Goal: Information Seeking & Learning: Learn about a topic

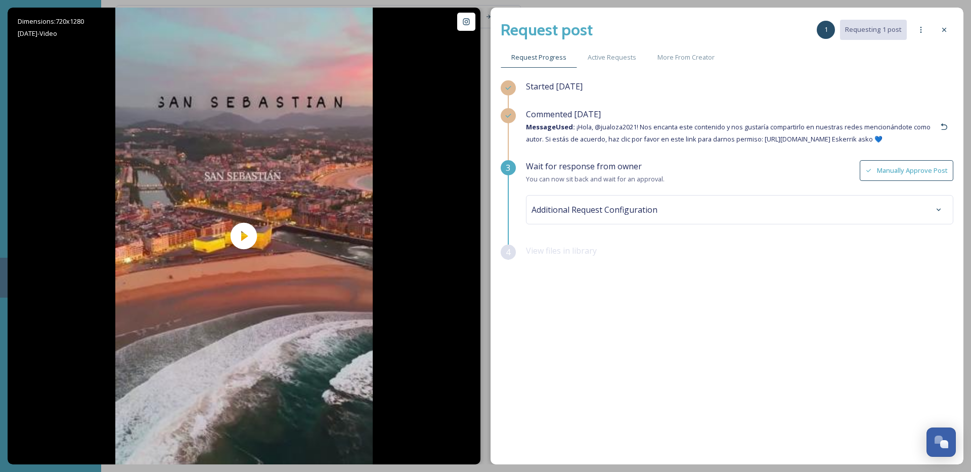
drag, startPoint x: 573, startPoint y: 128, endPoint x: 926, endPoint y: 142, distance: 352.9
click at [927, 142] on span "Message Used: ¡Hola, @jualoza2021! Nos encanta este contenido y nos gustaría co…" at bounding box center [728, 132] width 405 height 21
copy span "¡Hola, @jualoza2021! Nos encanta este contenido y nos gustaría compartirlo en n…"
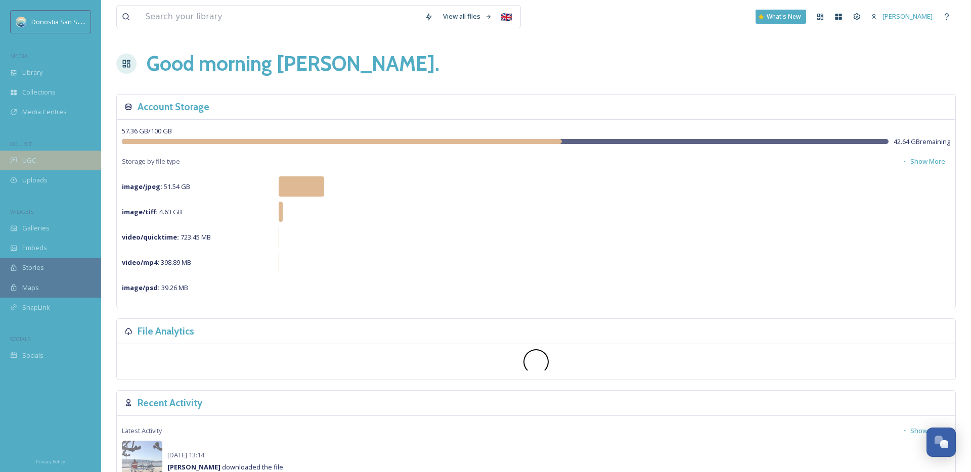
click at [37, 160] on div "UGC" at bounding box center [50, 161] width 101 height 20
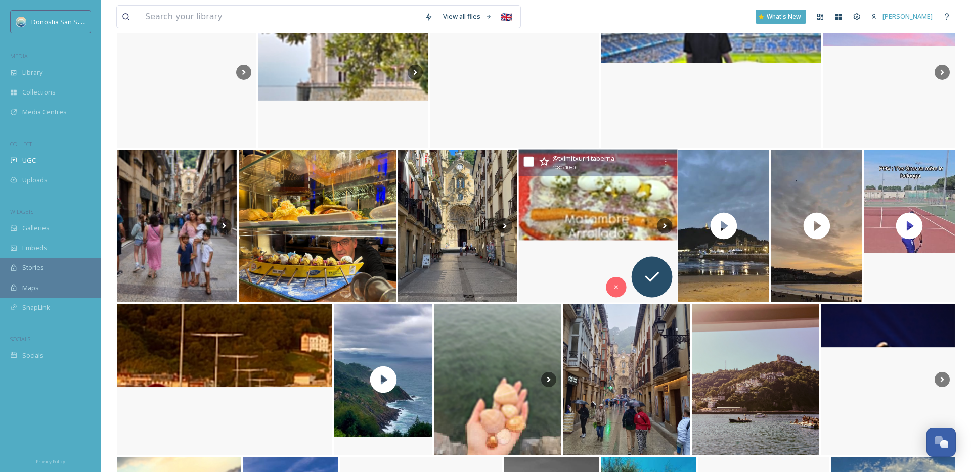
scroll to position [1130, 0]
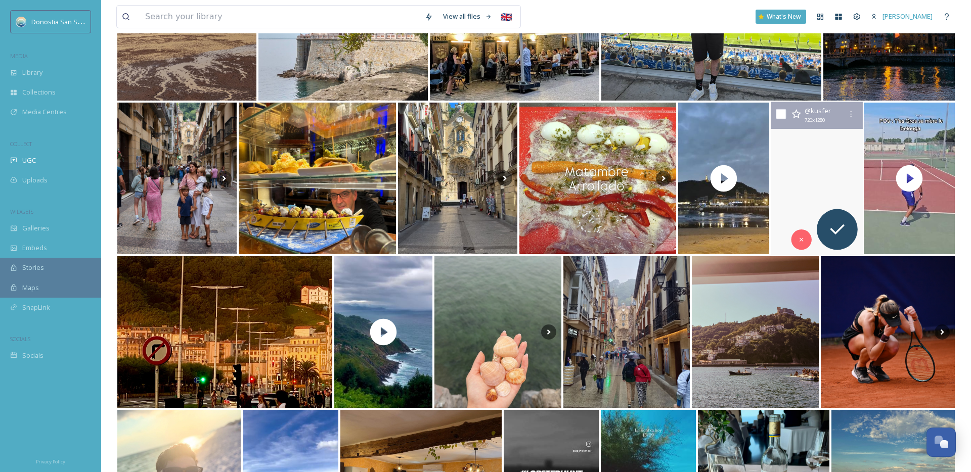
click at [831, 187] on video "#donostia #sansebastian #spain🇪🇸" at bounding box center [817, 178] width 92 height 153
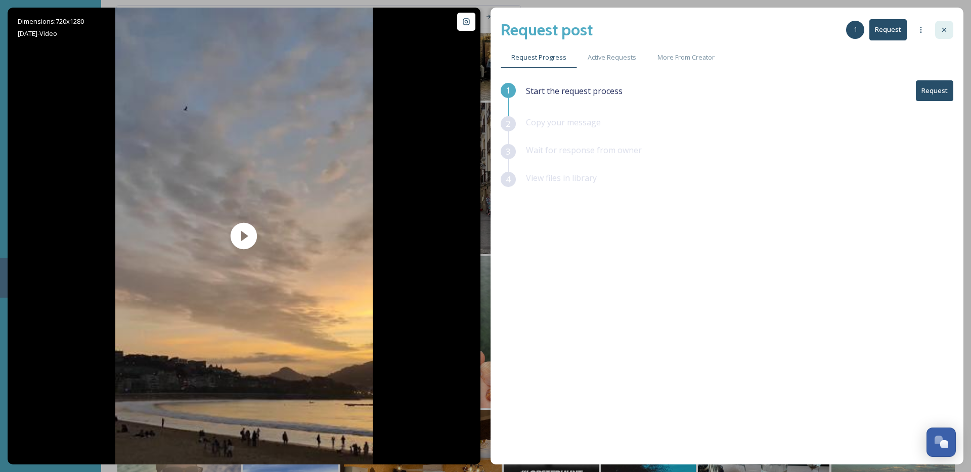
click at [946, 30] on icon at bounding box center [944, 30] width 8 height 8
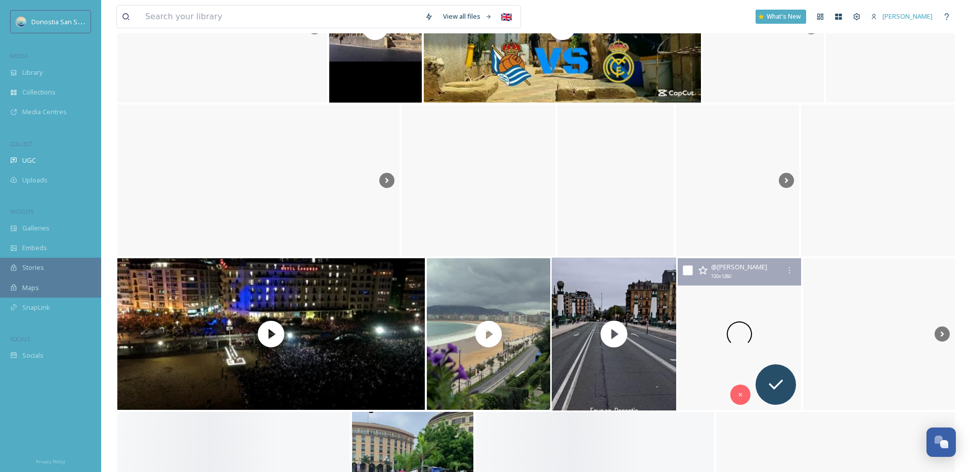
scroll to position [2227, 0]
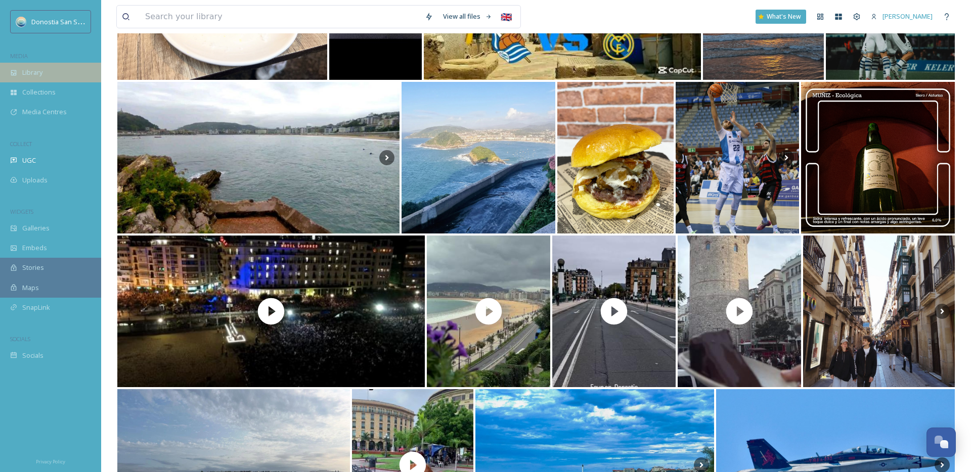
click at [63, 74] on div "Library" at bounding box center [50, 73] width 101 height 20
